Goal: Information Seeking & Learning: Learn about a topic

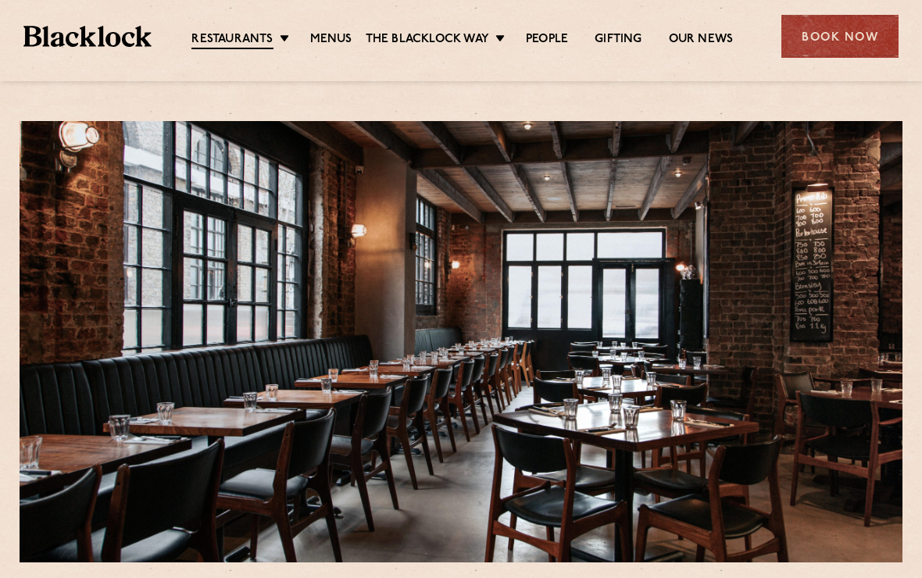
click at [316, 35] on link "Menus" at bounding box center [331, 40] width 42 height 16
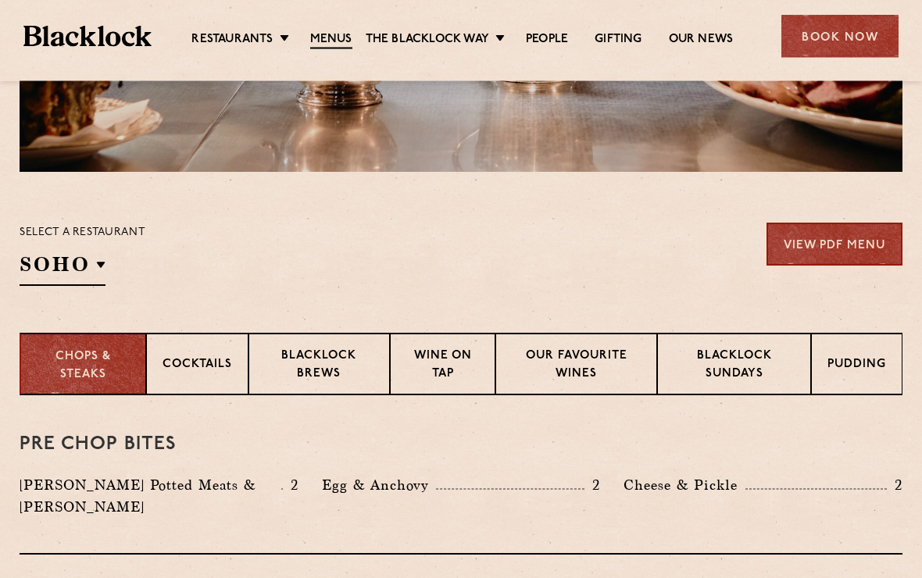
scroll to position [392, 0]
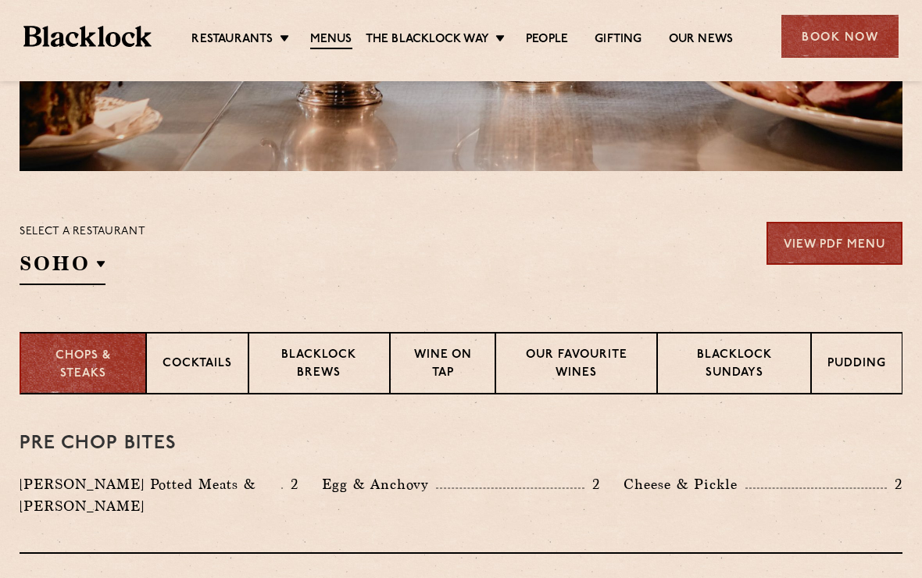
click at [181, 364] on p "Cocktails" at bounding box center [198, 366] width 70 height 20
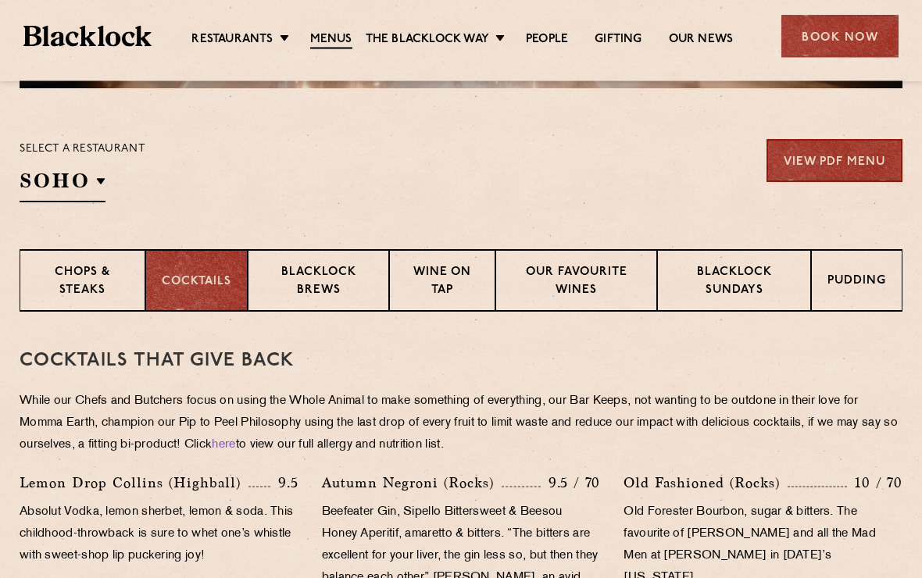
scroll to position [476, 0]
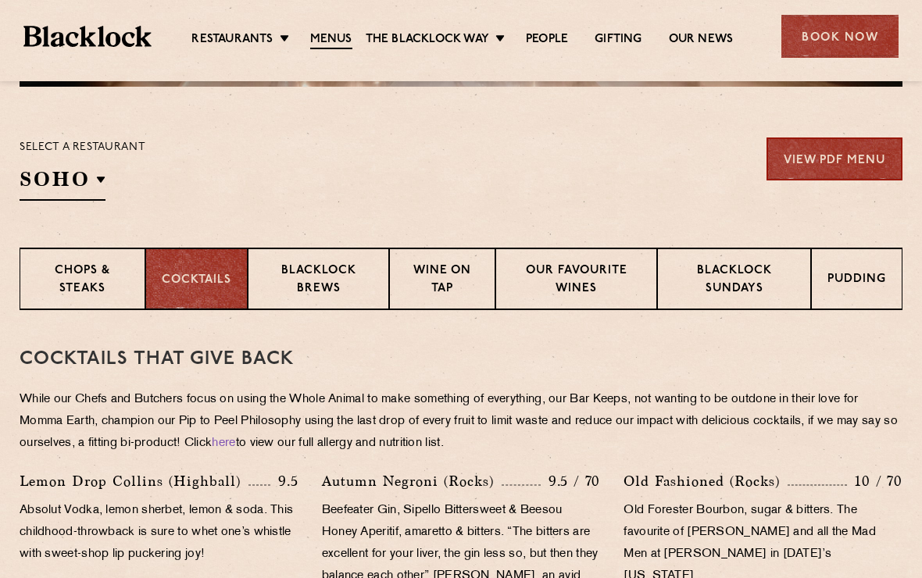
click at [747, 301] on div "Blacklock Sundays" at bounding box center [734, 279] width 154 height 63
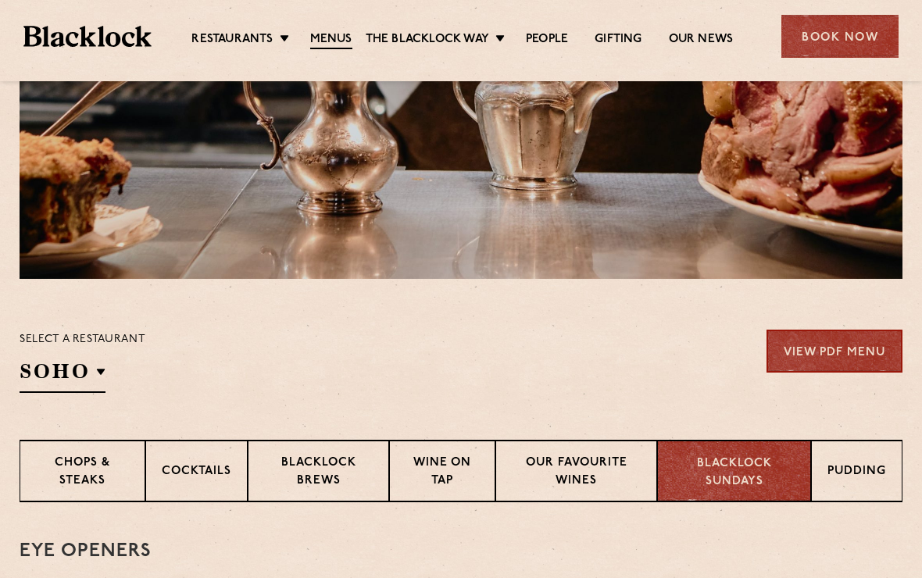
scroll to position [279, 0]
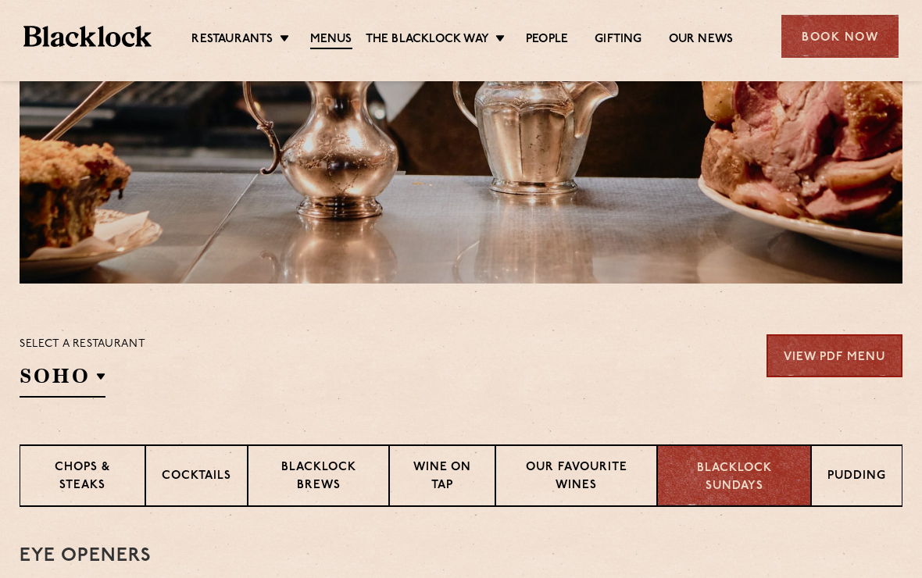
click at [70, 468] on p "Chops & Steaks" at bounding box center [82, 478] width 93 height 37
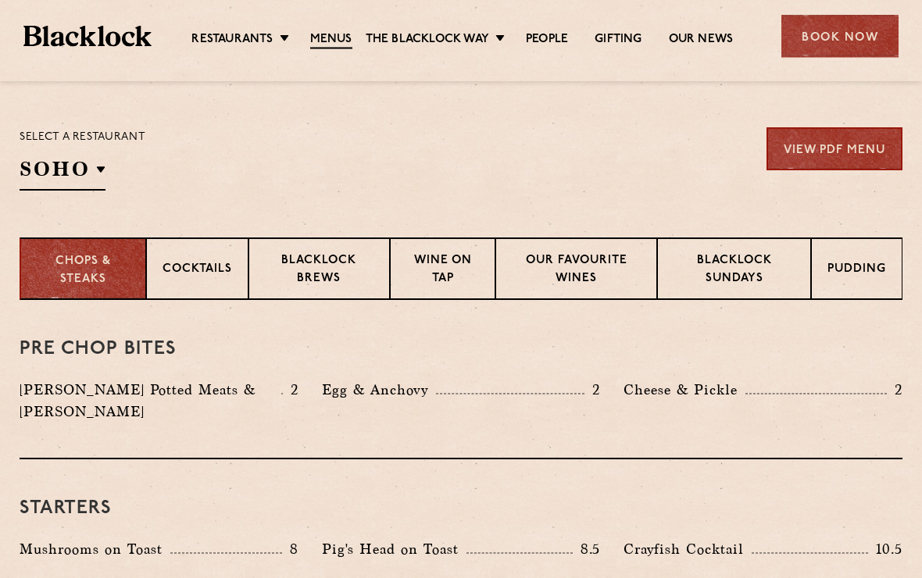
click at [0, 0] on p "Shoreditch" at bounding box center [0, 0] width 0 height 0
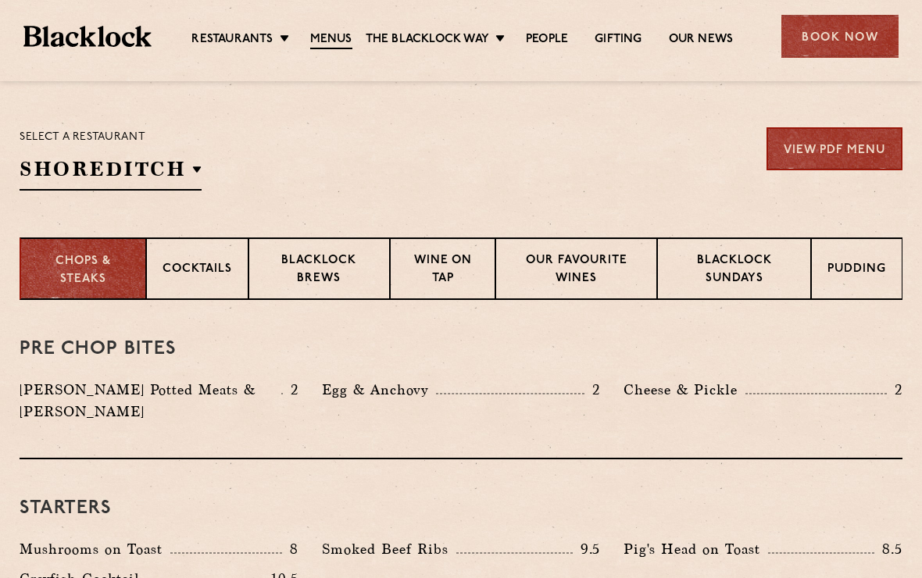
click at [0, 0] on p "Canary Wharf" at bounding box center [0, 0] width 0 height 0
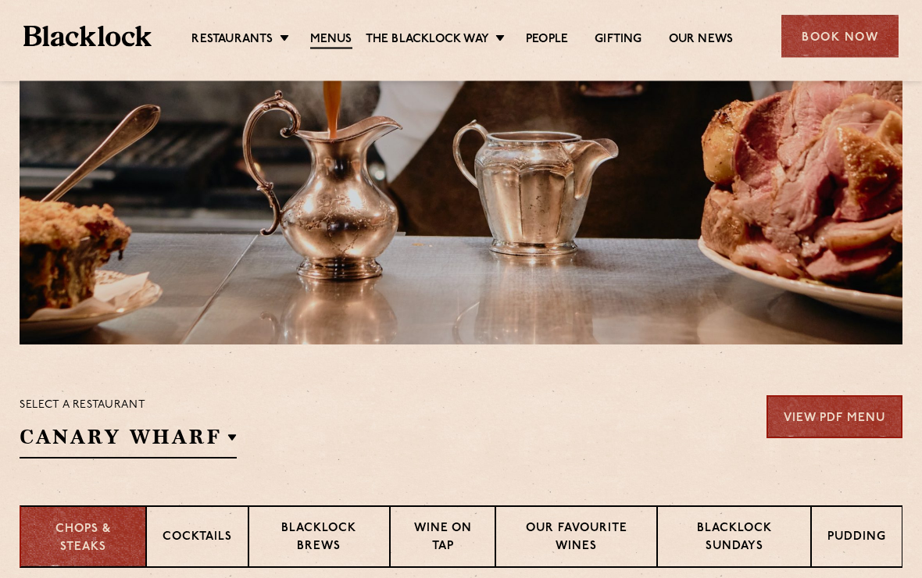
scroll to position [213, 0]
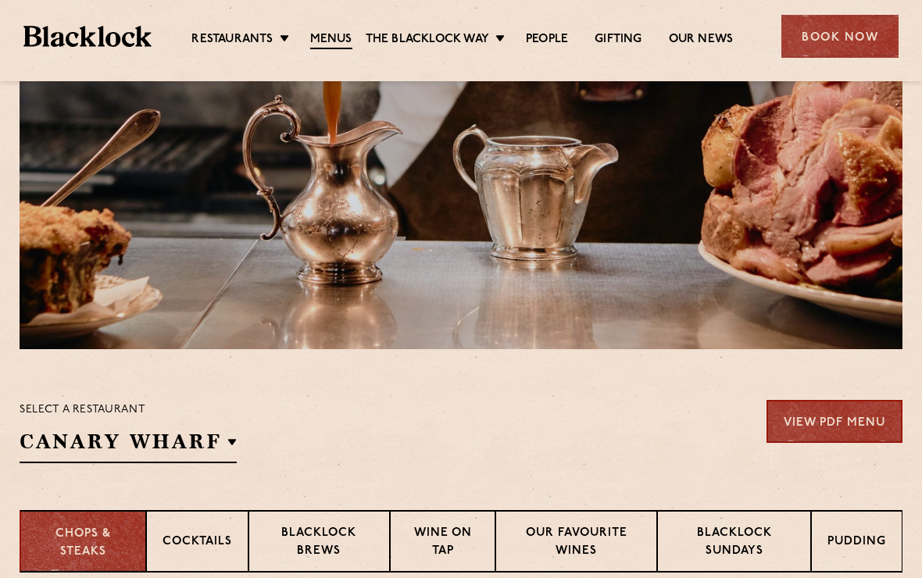
click at [0, 0] on link "Canary Wharf" at bounding box center [0, 0] width 0 height 0
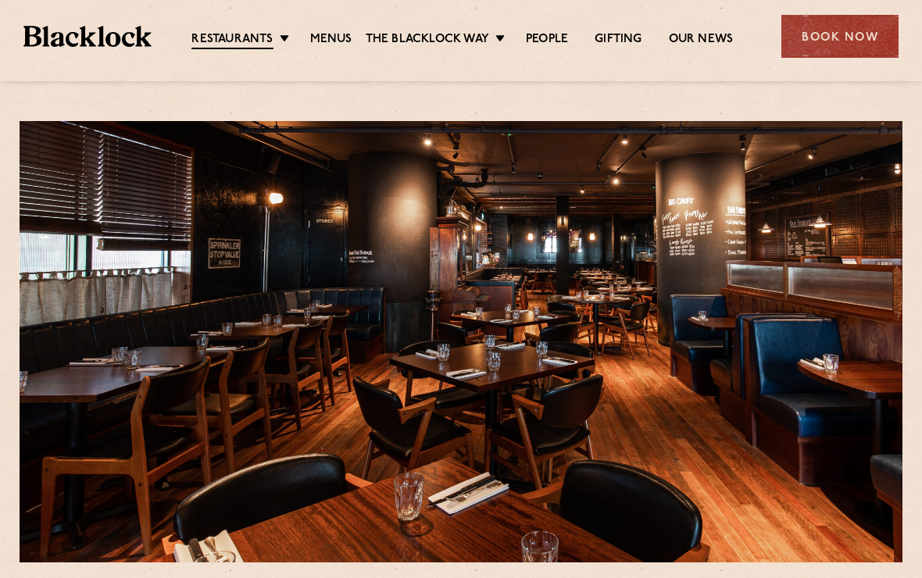
click at [73, 426] on div at bounding box center [461, 342] width 883 height 442
click at [316, 53] on div "Restaurants [GEOGRAPHIC_DATA] [GEOGRAPHIC_DATA] [GEOGRAPHIC_DATA] [GEOGRAPHIC_D…" at bounding box center [461, 35] width 922 height 70
click at [333, 41] on link "Menus" at bounding box center [331, 40] width 42 height 16
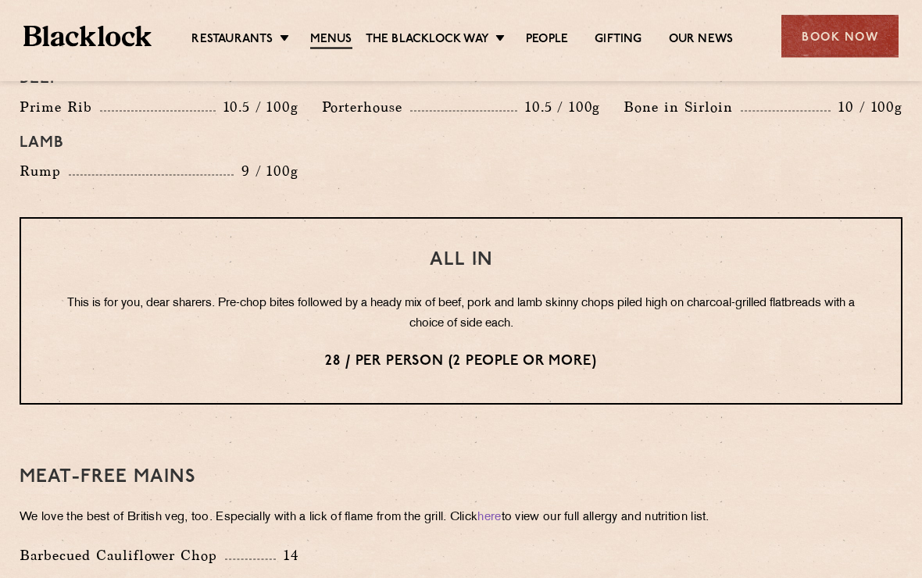
scroll to position [1852, 0]
